Goal: Task Accomplishment & Management: Use online tool/utility

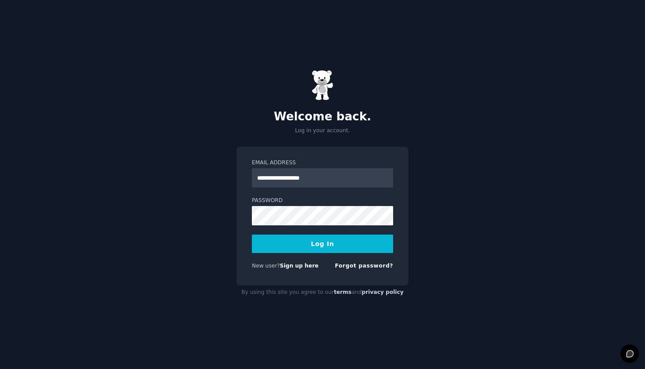
type input "**********"
click at [322, 243] on button "Log In" at bounding box center [322, 243] width 141 height 18
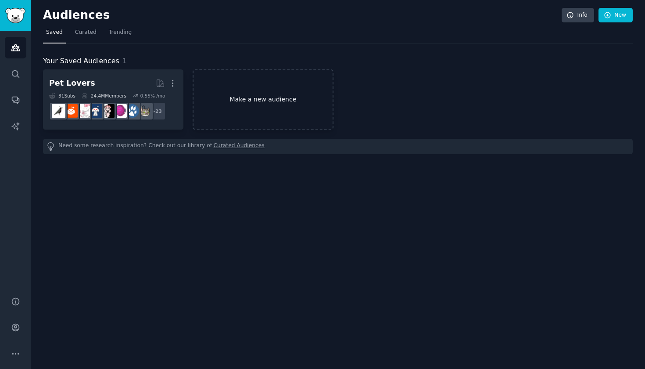
click at [221, 100] on link "Make a new audience" at bounding box center [263, 99] width 140 height 60
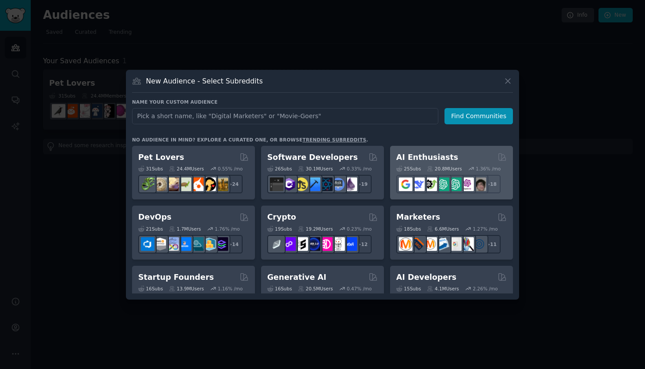
click at [438, 158] on h2 "AI Enthusiasts" at bounding box center [427, 157] width 62 height 11
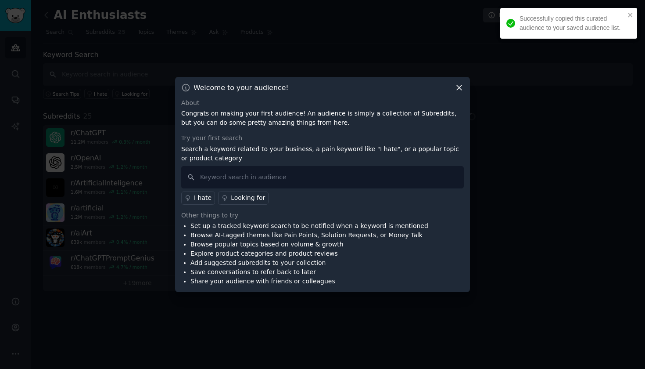
click at [460, 85] on icon at bounding box center [459, 87] width 9 height 9
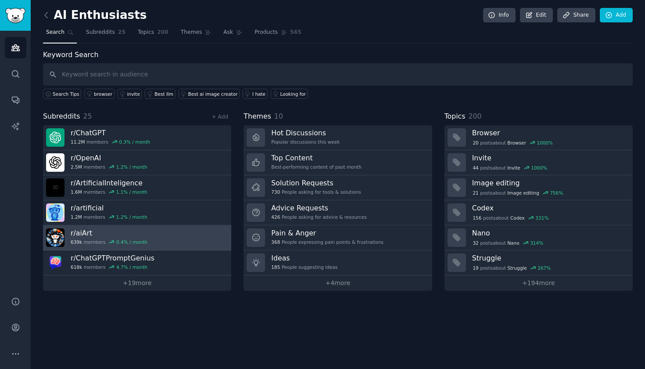
click at [110, 232] on h3 "r/ aiArt" at bounding box center [109, 232] width 77 height 9
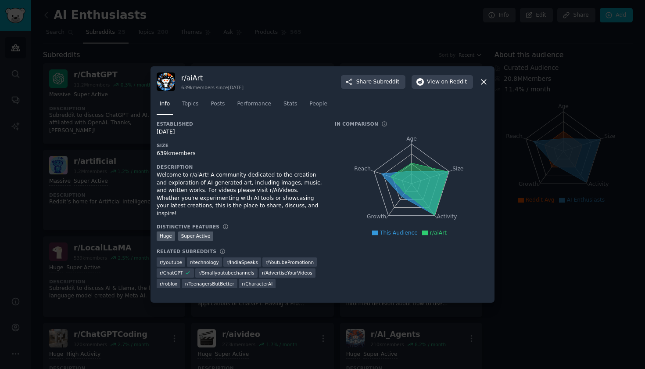
click at [484, 82] on icon at bounding box center [483, 81] width 5 height 5
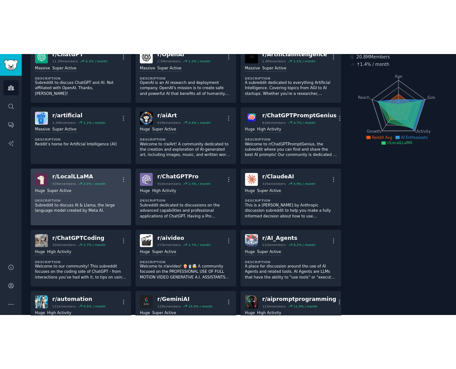
scroll to position [87, 0]
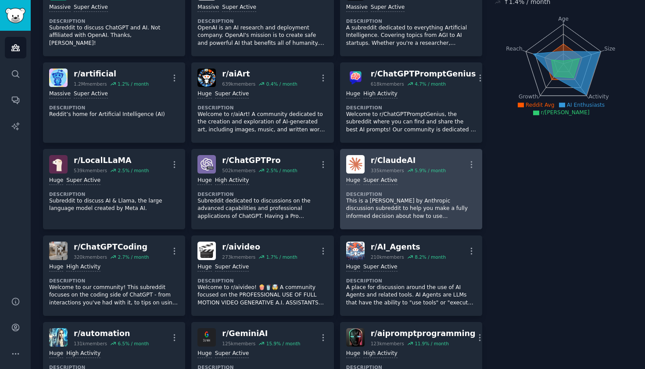
click at [376, 158] on div "r/ [PERSON_NAME]" at bounding box center [408, 160] width 75 height 11
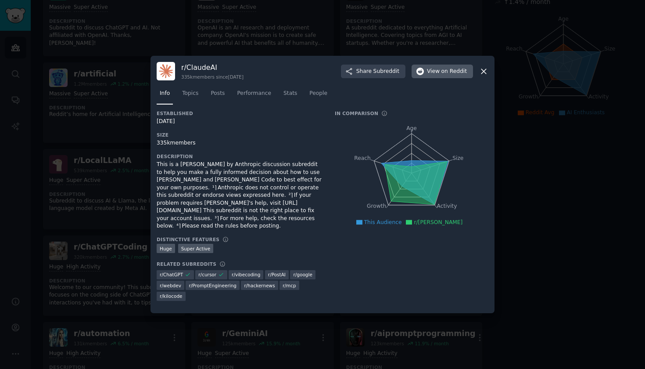
click at [431, 75] on span "View on Reddit" at bounding box center [447, 72] width 40 height 8
click at [483, 76] on icon at bounding box center [483, 71] width 9 height 9
